Goal: Task Accomplishment & Management: Manage account settings

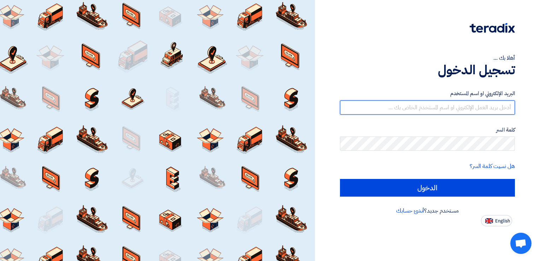
type input "[EMAIL_ADDRESS][DOMAIN_NAME]"
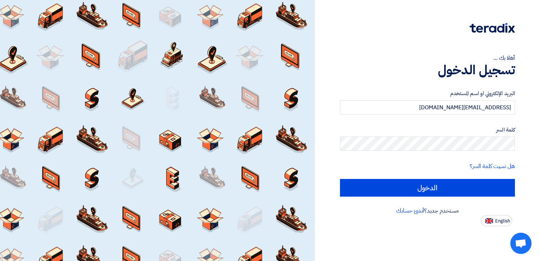
click at [403, 175] on form "البريد الإلكتروني او اسم المستخدم [EMAIL_ADDRESS][DOMAIN_NAME] كلمة السر هل نسي…" at bounding box center [427, 142] width 175 height 107
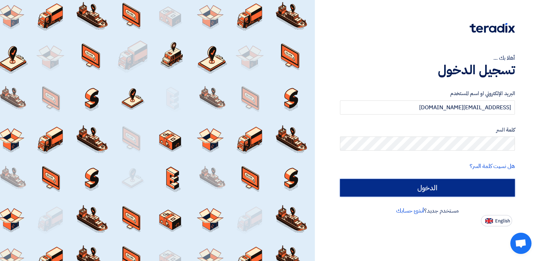
click at [403, 184] on input "الدخول" at bounding box center [427, 188] width 175 height 18
